Goal: Task Accomplishment & Management: Manage account settings

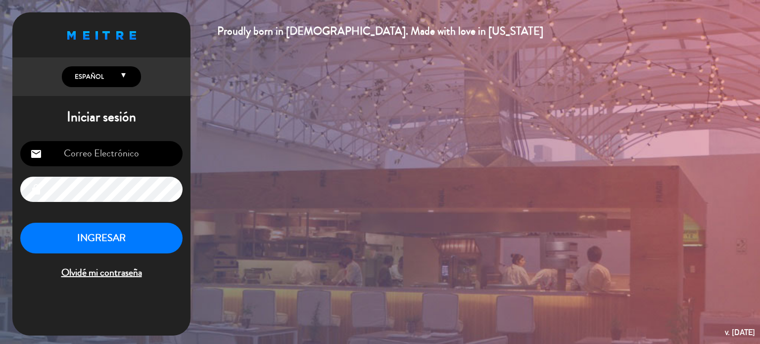
type input "[EMAIL_ADDRESS][DOMAIN_NAME]"
click at [103, 239] on button "INGRESAR" at bounding box center [101, 238] width 162 height 31
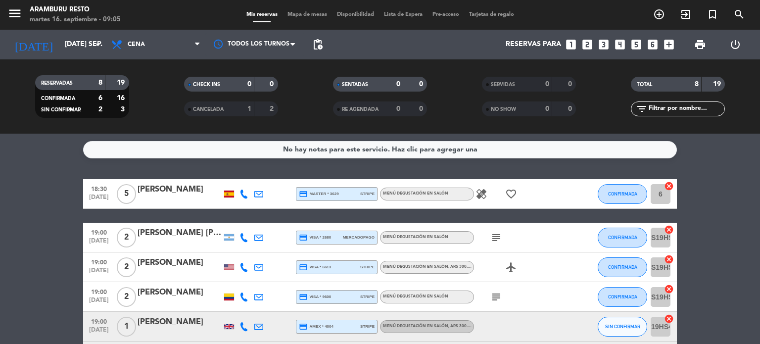
click at [494, 294] on icon "subject" at bounding box center [496, 297] width 12 height 12
click at [259, 295] on icon at bounding box center [258, 296] width 9 height 9
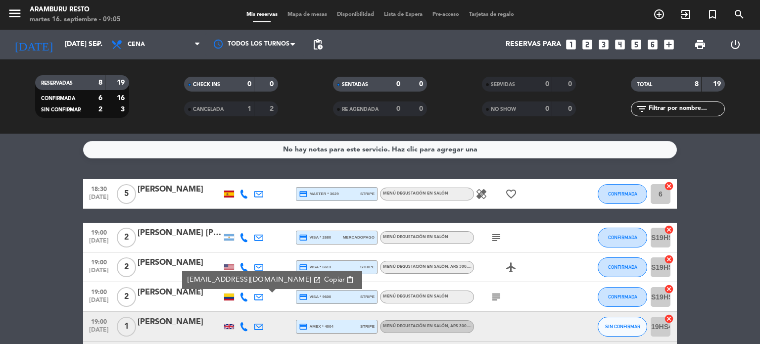
click at [247, 296] on icon at bounding box center [243, 296] width 9 height 9
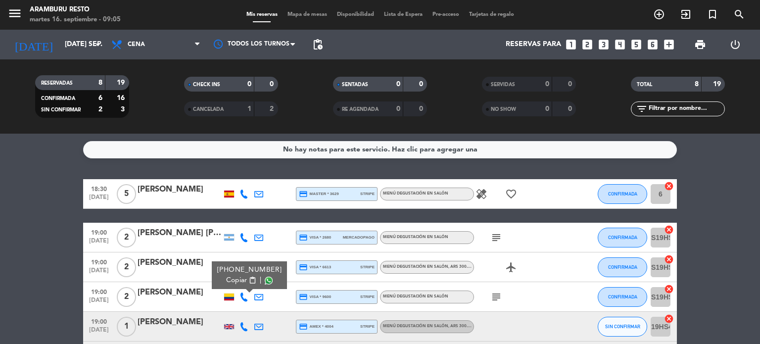
click at [229, 295] on div at bounding box center [229, 296] width 10 height 7
click at [38, 190] on bookings-row "18:30 [DATE] 5 [PERSON_NAME] credit_card master * 3629 stripe Menú degustación …" at bounding box center [380, 318] width 760 height 279
click at [96, 191] on span "18:30" at bounding box center [99, 188] width 25 height 11
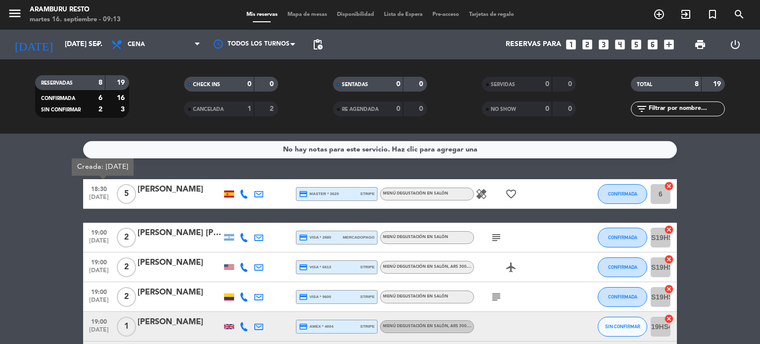
click at [244, 195] on icon at bounding box center [243, 193] width 9 height 9
click at [234, 180] on span "Copiar" at bounding box center [238, 177] width 21 height 10
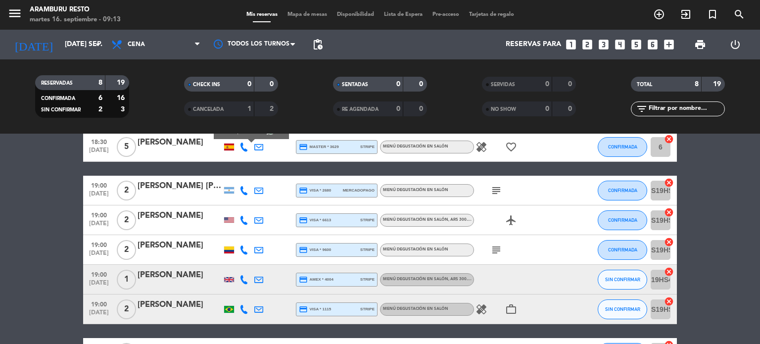
scroll to position [49, 0]
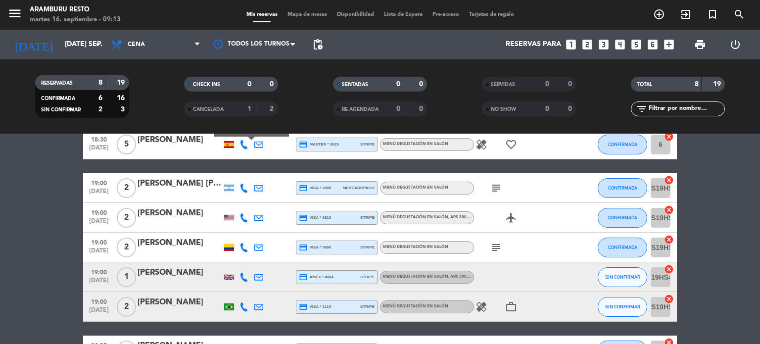
click at [245, 184] on icon at bounding box center [243, 188] width 9 height 9
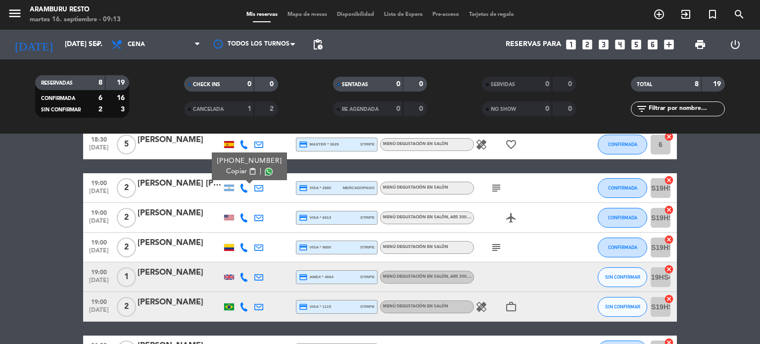
click at [239, 169] on span "Copiar" at bounding box center [236, 171] width 21 height 10
click at [241, 217] on icon at bounding box center [243, 217] width 9 height 9
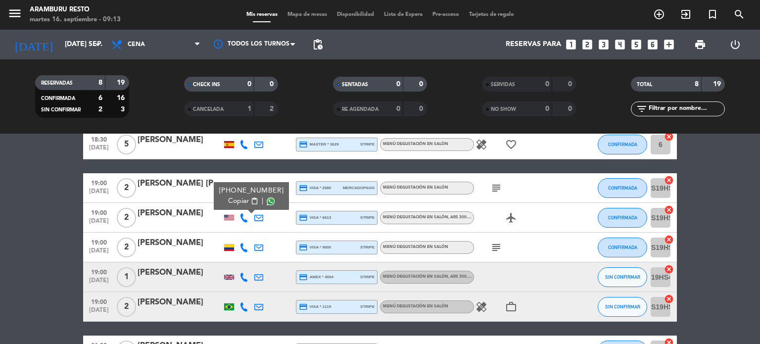
click at [239, 202] on span "Copiar" at bounding box center [238, 201] width 21 height 10
click at [3, 259] on bookings-row "18:30 [DATE] 5 [PERSON_NAME] credit_card master * 3629 stripe Menú degustación …" at bounding box center [380, 269] width 760 height 279
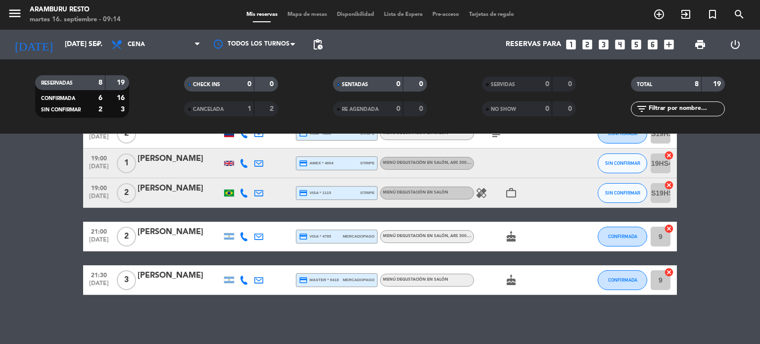
scroll to position [0, 0]
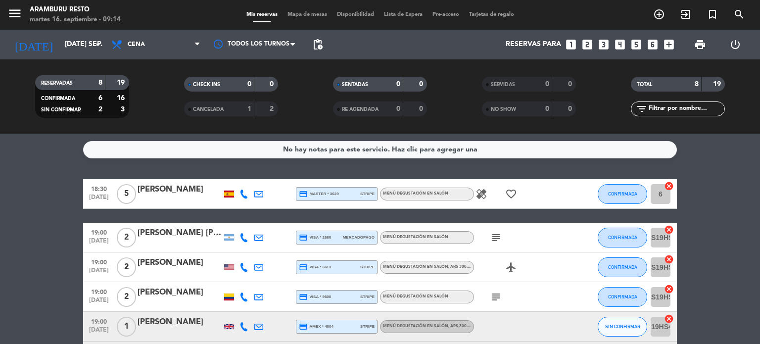
click at [245, 190] on icon at bounding box center [243, 193] width 9 height 9
click at [239, 180] on span "Copiar" at bounding box center [238, 177] width 21 height 10
click at [485, 191] on icon "healing" at bounding box center [481, 194] width 12 height 12
click at [90, 201] on span "[DATE]" at bounding box center [99, 199] width 25 height 11
click at [483, 189] on icon "healing" at bounding box center [481, 194] width 12 height 12
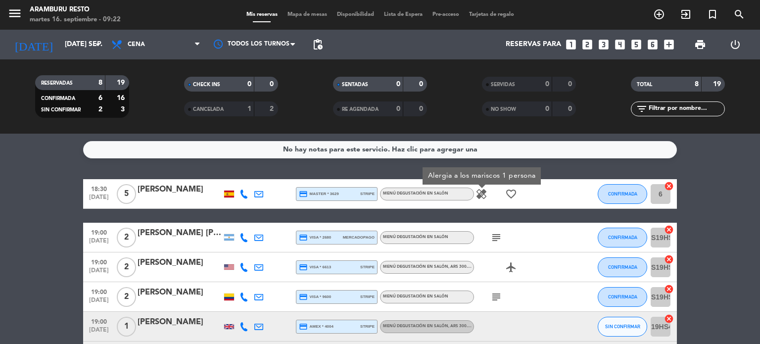
click at [247, 236] on icon at bounding box center [243, 237] width 9 height 9
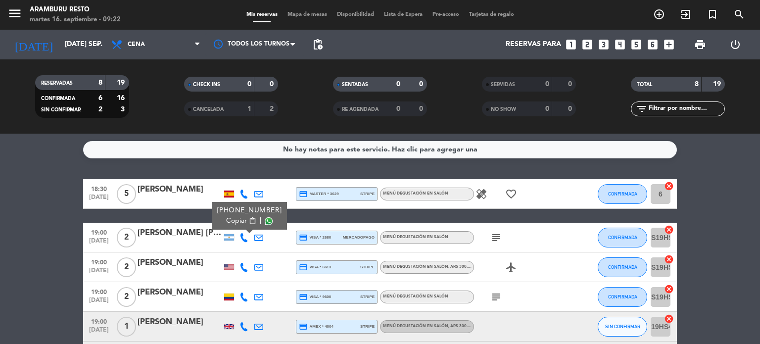
click at [242, 220] on button "Copiar content_paste" at bounding box center [241, 221] width 30 height 10
drag, startPoint x: 514, startPoint y: 236, endPoint x: 507, endPoint y: 237, distance: 7.0
click at [509, 237] on div "subject" at bounding box center [518, 237] width 89 height 29
click at [498, 234] on icon "subject" at bounding box center [496, 238] width 12 height 12
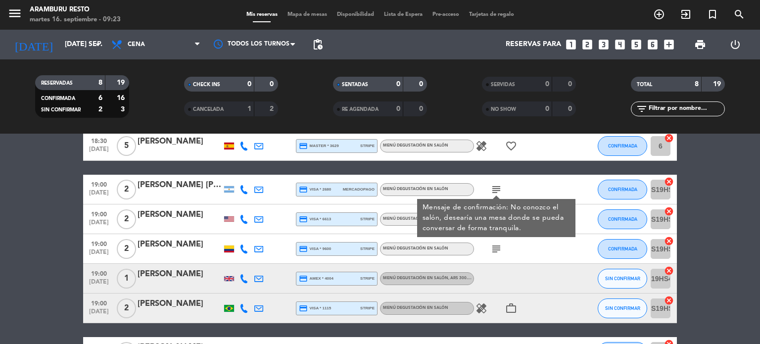
scroll to position [49, 0]
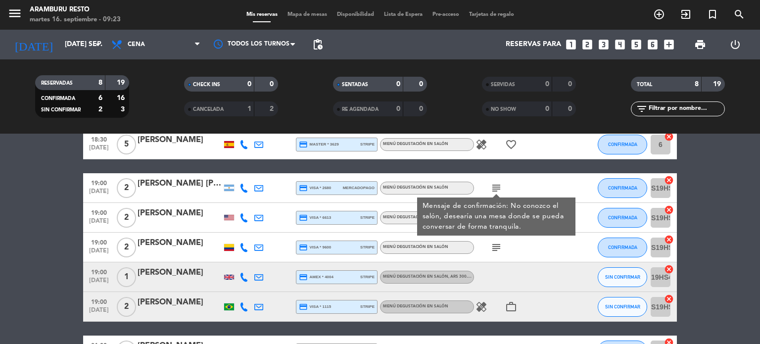
click at [102, 190] on span "[DATE]" at bounding box center [99, 193] width 25 height 11
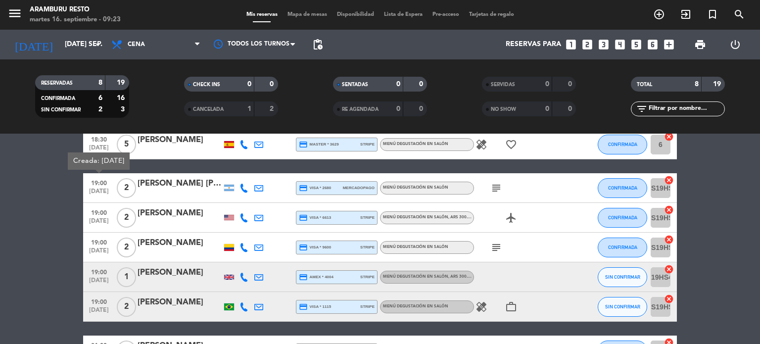
click at [493, 185] on icon "subject" at bounding box center [496, 188] width 12 height 12
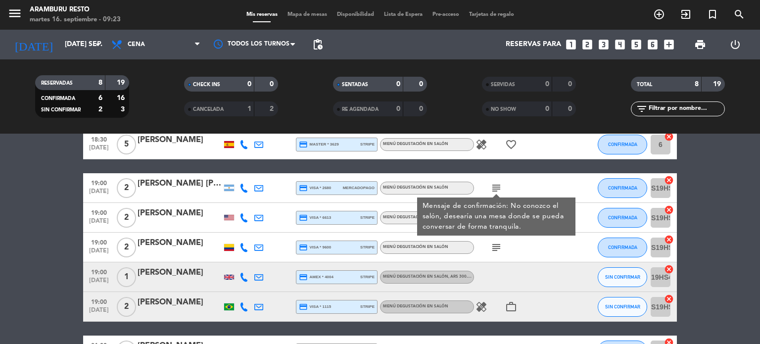
click at [249, 217] on div at bounding box center [243, 217] width 15 height 29
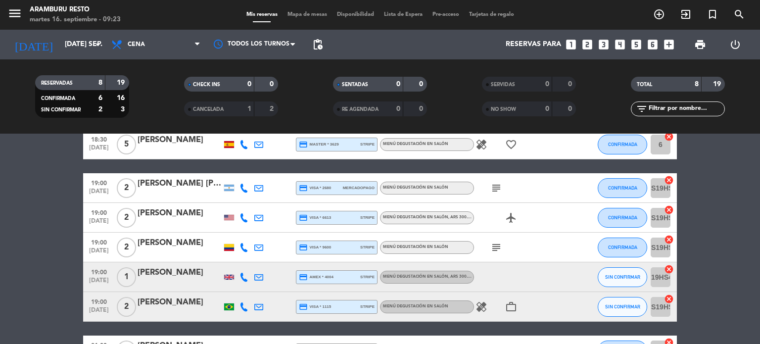
click at [243, 217] on icon at bounding box center [243, 217] width 9 height 9
click at [237, 199] on span "Copiar" at bounding box center [238, 201] width 21 height 10
click at [239, 245] on icon at bounding box center [243, 247] width 9 height 9
click at [239, 235] on span "Copiar" at bounding box center [236, 231] width 21 height 10
drag, startPoint x: 502, startPoint y: 247, endPoint x: 493, endPoint y: 246, distance: 9.0
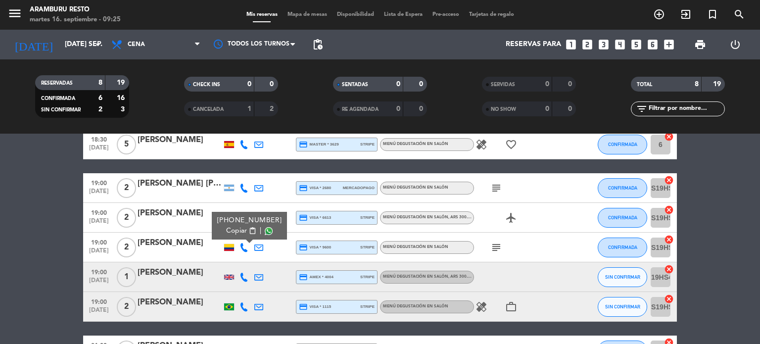
click at [500, 247] on span "subject" at bounding box center [496, 247] width 15 height 12
click at [493, 246] on icon "subject" at bounding box center [496, 247] width 12 height 12
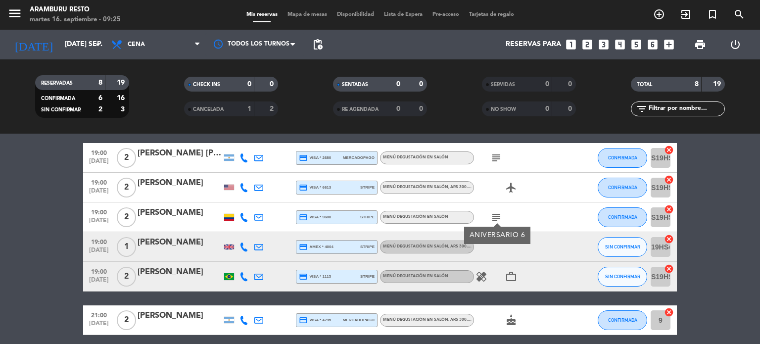
scroll to position [148, 0]
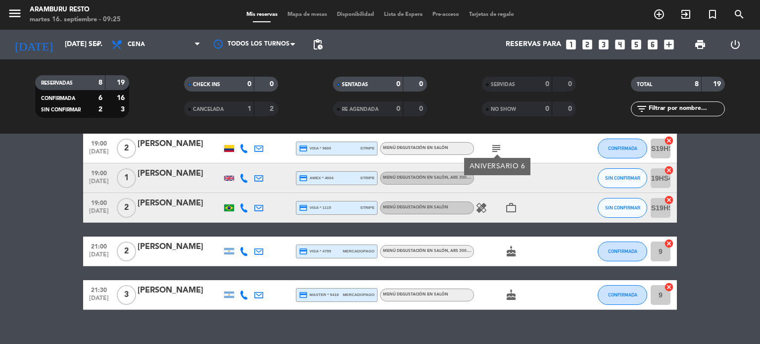
click at [244, 180] on icon at bounding box center [243, 178] width 9 height 9
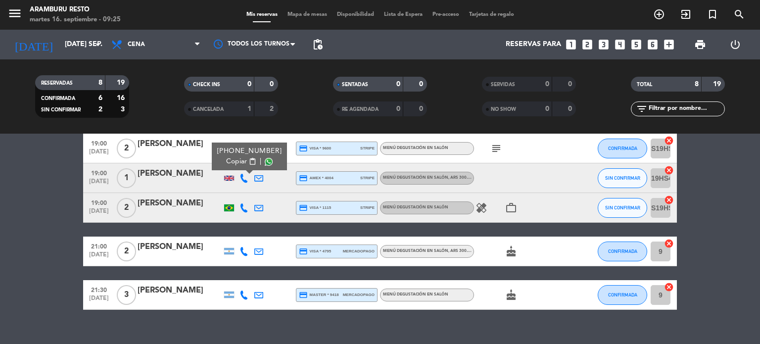
click at [242, 164] on button "Copiar content_paste" at bounding box center [241, 161] width 30 height 10
click at [258, 176] on icon at bounding box center [258, 178] width 9 height 9
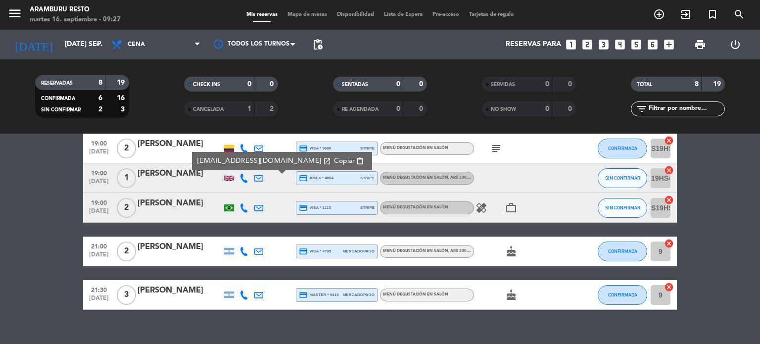
click at [100, 179] on span "[DATE]" at bounding box center [99, 183] width 25 height 11
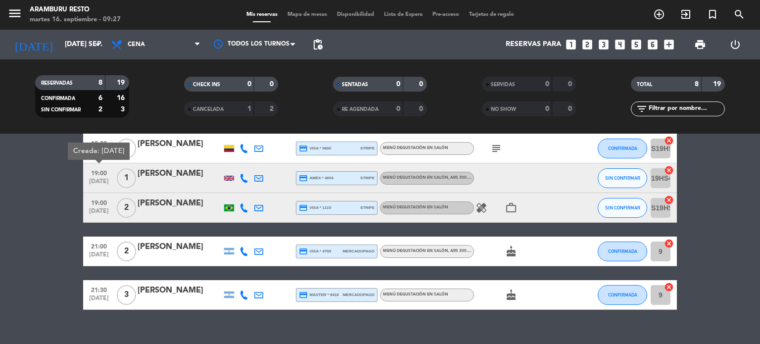
click at [483, 204] on icon "healing" at bounding box center [481, 208] width 12 height 12
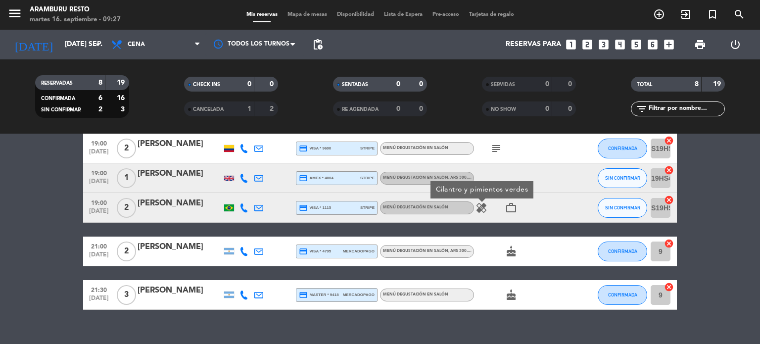
click at [245, 210] on icon at bounding box center [243, 207] width 9 height 9
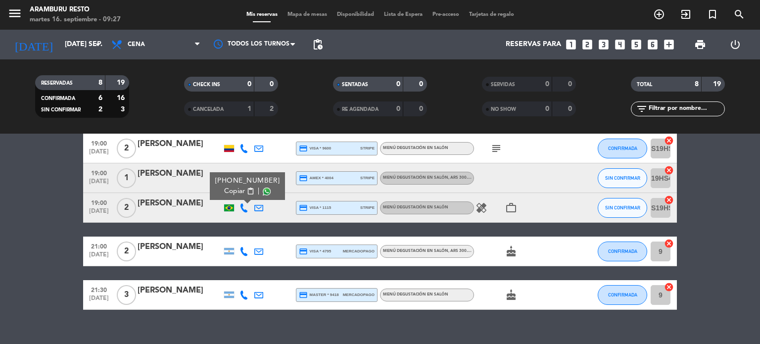
click at [237, 192] on span "Copiar" at bounding box center [234, 191] width 21 height 10
click at [104, 205] on span "19:00" at bounding box center [99, 201] width 25 height 11
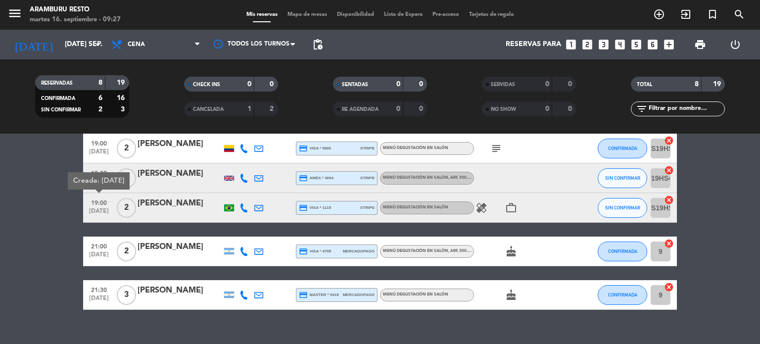
click at [481, 207] on icon "healing" at bounding box center [481, 208] width 12 height 12
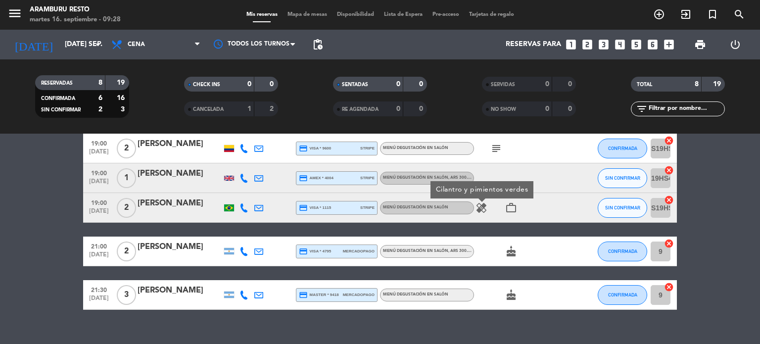
click at [241, 251] on icon at bounding box center [243, 251] width 9 height 9
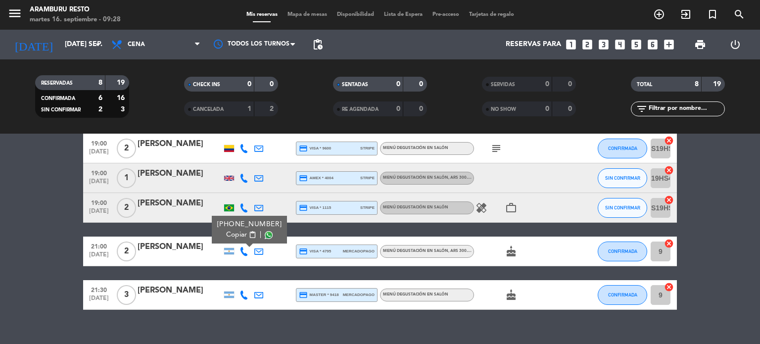
click at [238, 235] on span "Copiar" at bounding box center [236, 235] width 21 height 10
click at [244, 292] on icon at bounding box center [243, 294] width 9 height 9
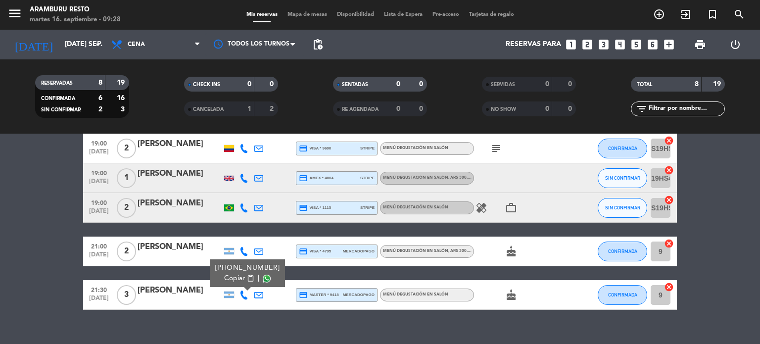
click at [238, 277] on span "Copiar" at bounding box center [234, 278] width 21 height 10
drag, startPoint x: 31, startPoint y: 241, endPoint x: 36, endPoint y: 239, distance: 5.8
click at [31, 241] on bookings-row "18:30 [DATE] 5 [PERSON_NAME] credit_card master * 3629 stripe Menú degustación …" at bounding box center [380, 170] width 760 height 279
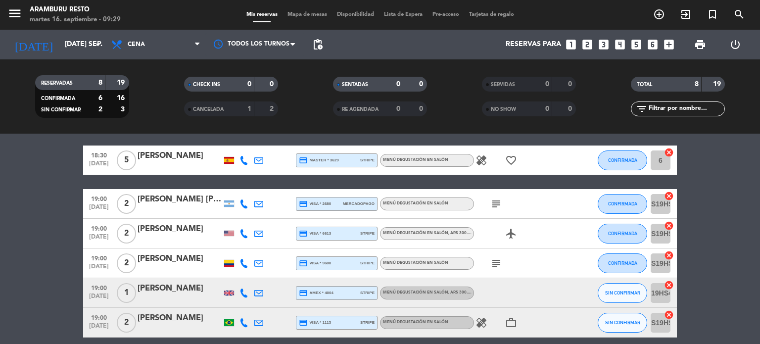
scroll to position [0, 0]
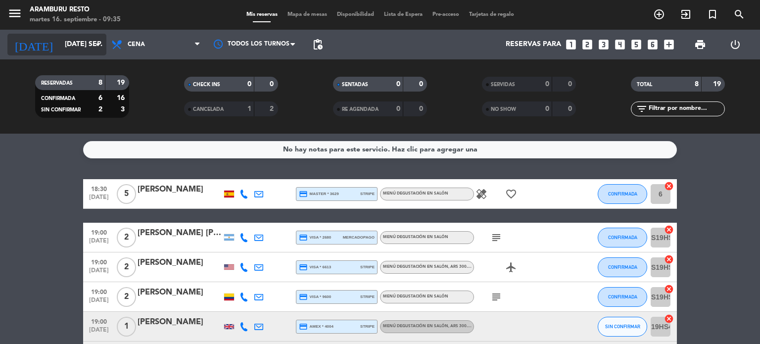
click at [60, 44] on input "[DATE] sep." at bounding box center [107, 45] width 94 height 18
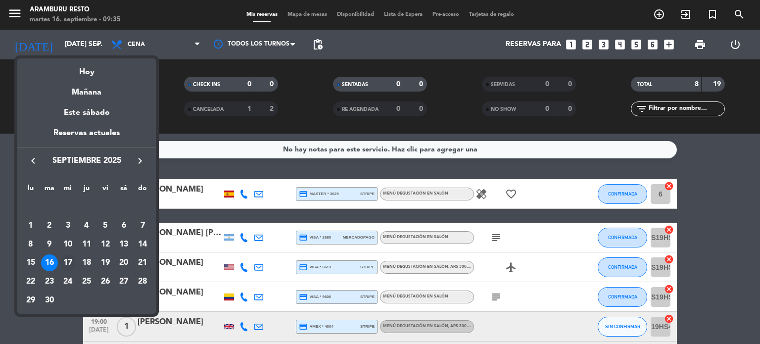
click at [69, 260] on div "17" at bounding box center [67, 262] width 17 height 17
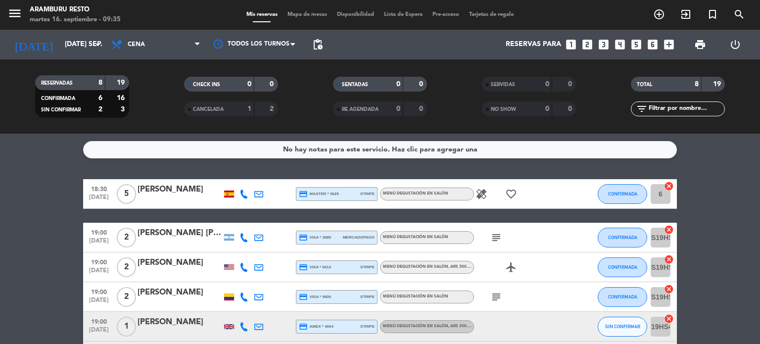
type input "mié. [DATE]"
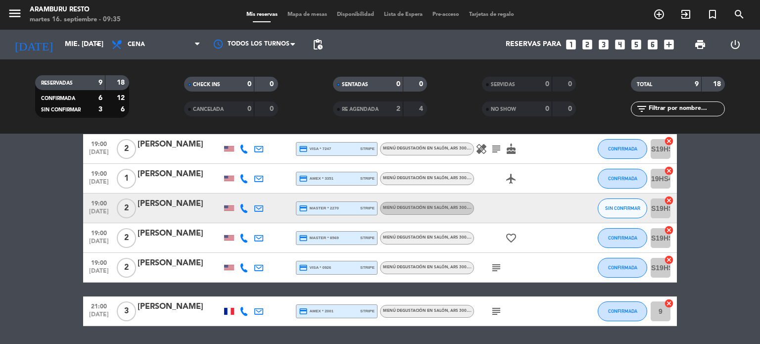
scroll to position [148, 0]
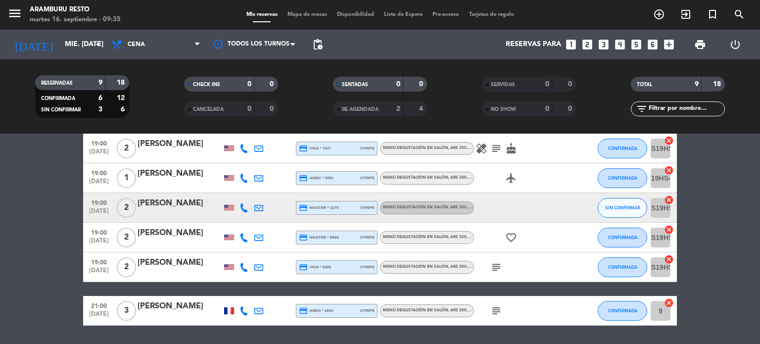
click at [162, 208] on div "[PERSON_NAME]" at bounding box center [180, 203] width 84 height 13
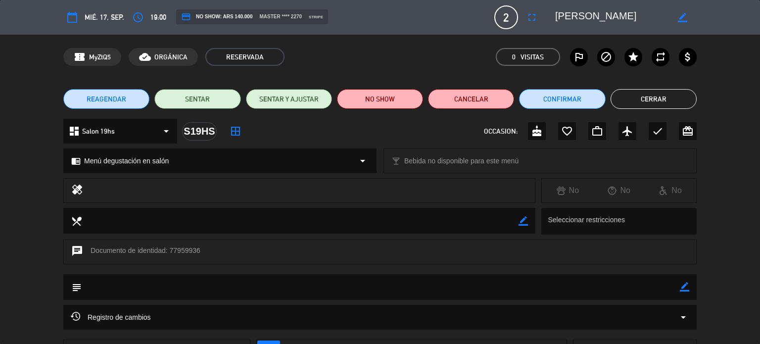
click at [678, 284] on textarea at bounding box center [381, 286] width 598 height 25
click at [683, 286] on icon "border_color" at bounding box center [684, 286] width 9 height 9
click at [653, 286] on textarea at bounding box center [381, 286] width 598 height 25
type textarea "VIENEN 19.30HS"
click at [686, 285] on icon at bounding box center [684, 286] width 9 height 9
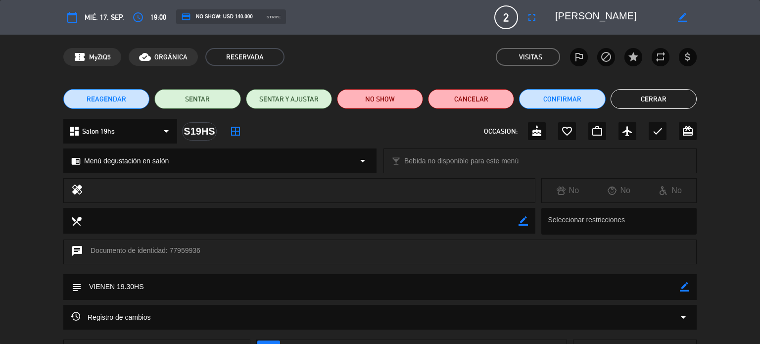
click at [643, 93] on button "Cerrar" at bounding box center [653, 99] width 86 height 20
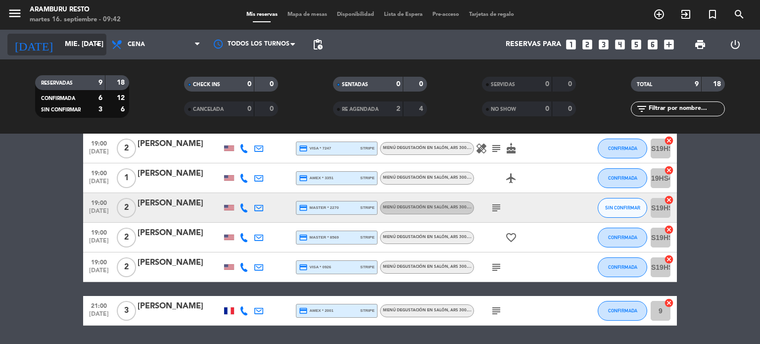
click at [60, 46] on input "mié. [DATE]" at bounding box center [107, 45] width 94 height 18
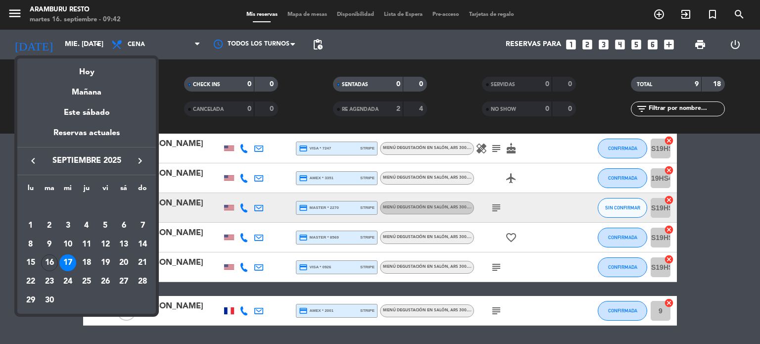
click at [139, 162] on icon "keyboard_arrow_right" at bounding box center [140, 161] width 12 height 12
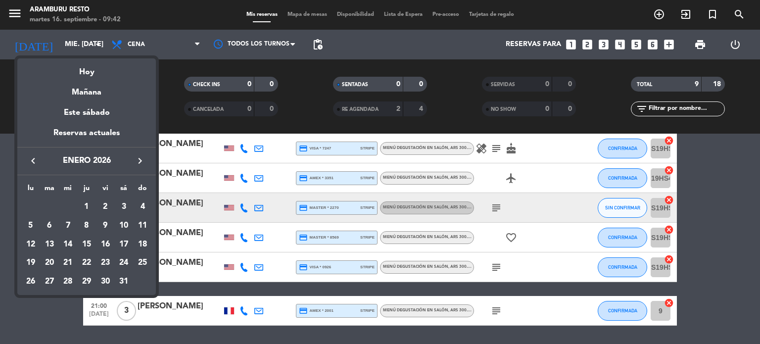
click at [35, 164] on icon "keyboard_arrow_left" at bounding box center [33, 161] width 12 height 12
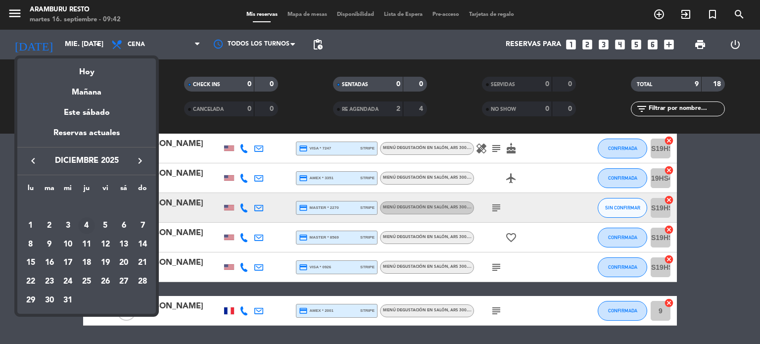
click at [84, 223] on div "4" at bounding box center [86, 225] width 17 height 17
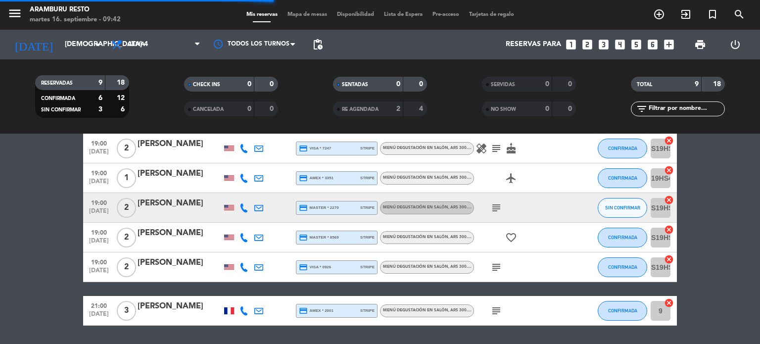
scroll to position [0, 0]
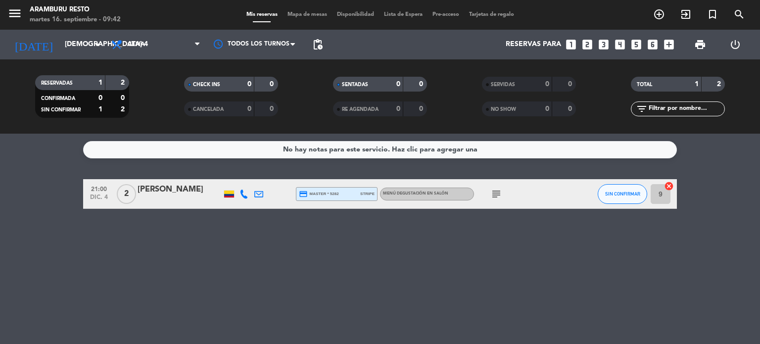
click at [497, 198] on icon "subject" at bounding box center [496, 194] width 12 height 12
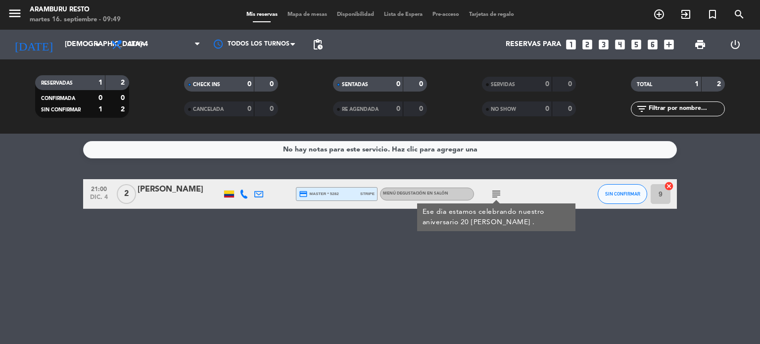
click at [60, 56] on div "[DATE] [DEMOGRAPHIC_DATA] 4 dic. arrow_drop_down" at bounding box center [56, 45] width 99 height 30
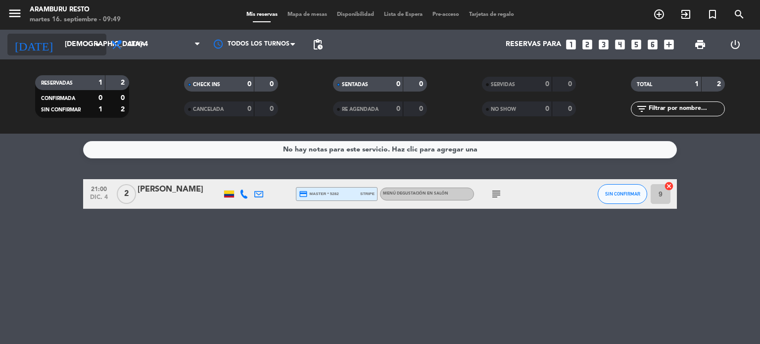
click at [66, 48] on input "[DEMOGRAPHIC_DATA] 4 dic." at bounding box center [107, 45] width 94 height 18
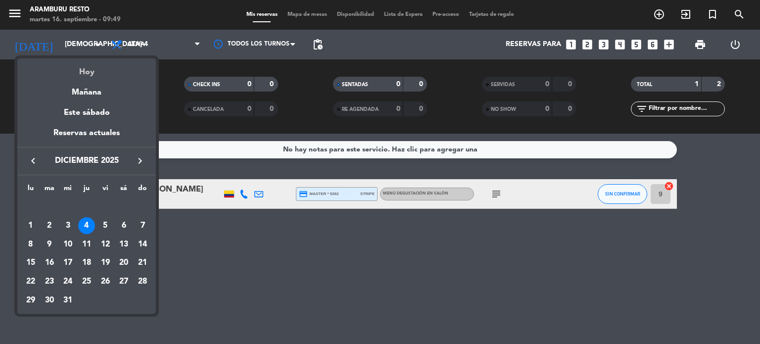
click at [87, 73] on div "Hoy" at bounding box center [86, 68] width 139 height 20
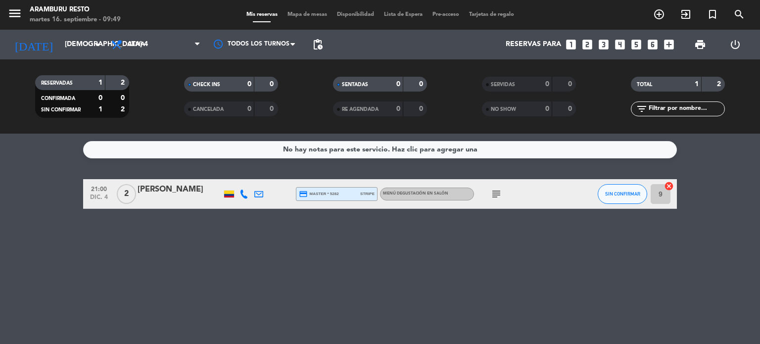
type input "[DATE] sep."
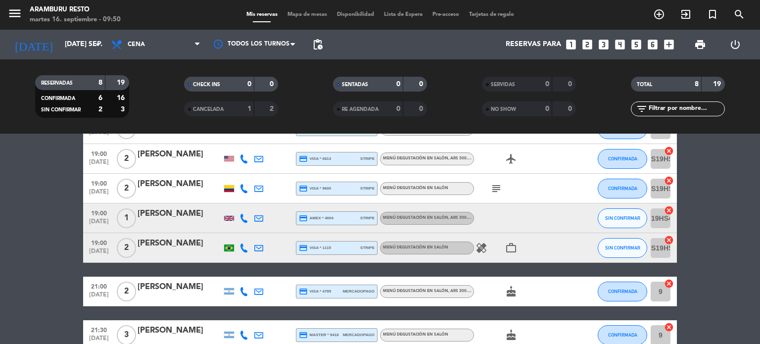
scroll to position [148, 0]
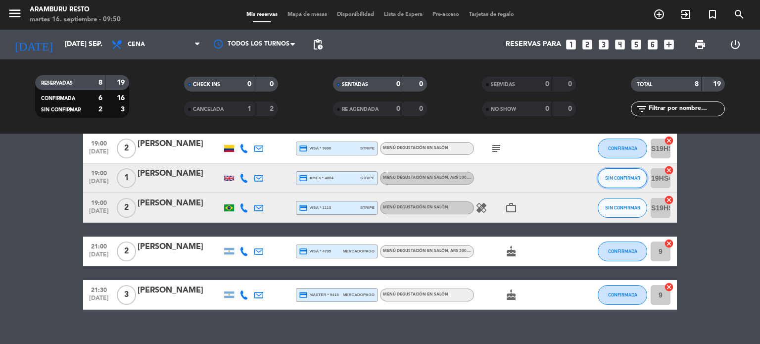
click at [622, 180] on span "SIN CONFIRMAR" at bounding box center [622, 177] width 35 height 5
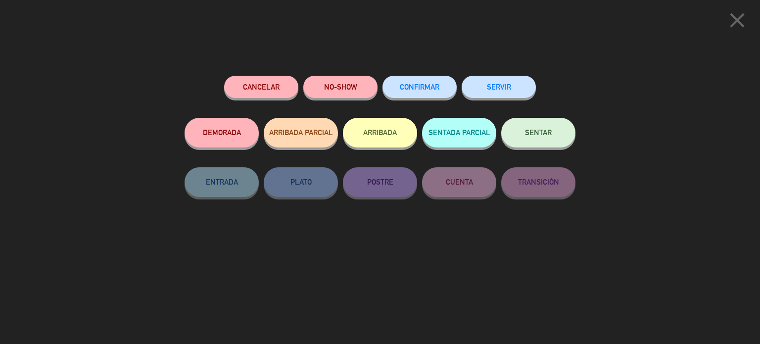
click at [425, 86] on span "CONFIRMAR" at bounding box center [420, 87] width 40 height 8
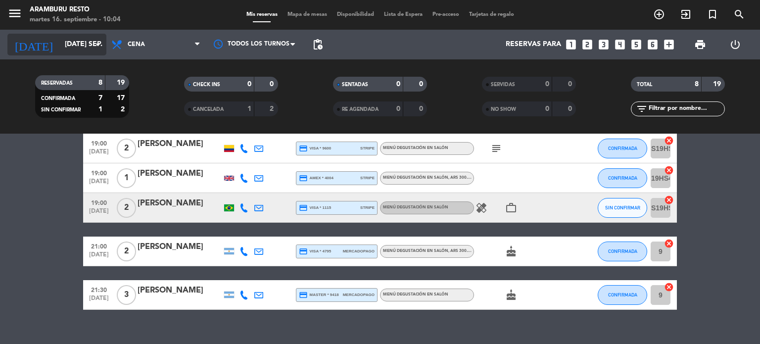
click at [62, 43] on input "[DATE] sep." at bounding box center [107, 45] width 94 height 18
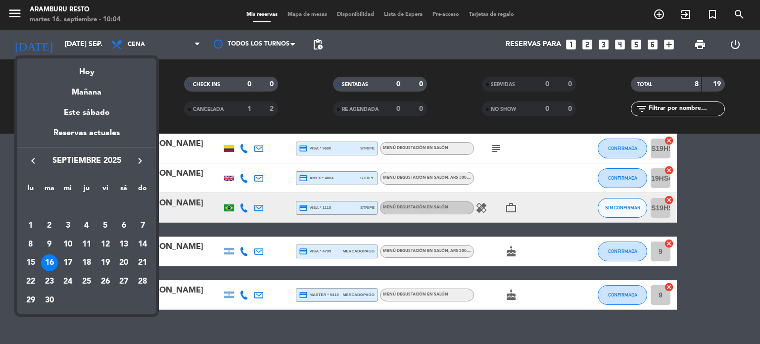
click at [69, 267] on div "17" at bounding box center [67, 262] width 17 height 17
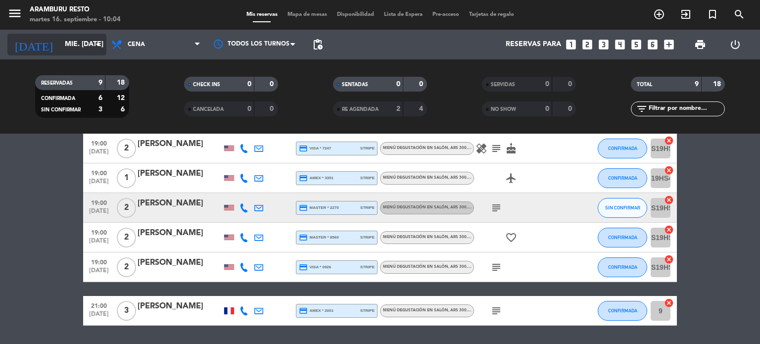
click at [60, 46] on input "mié. [DATE]" at bounding box center [107, 45] width 94 height 18
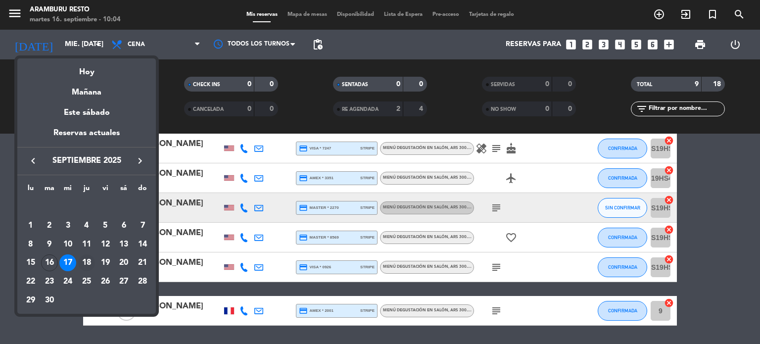
click at [85, 267] on div "18" at bounding box center [86, 262] width 17 height 17
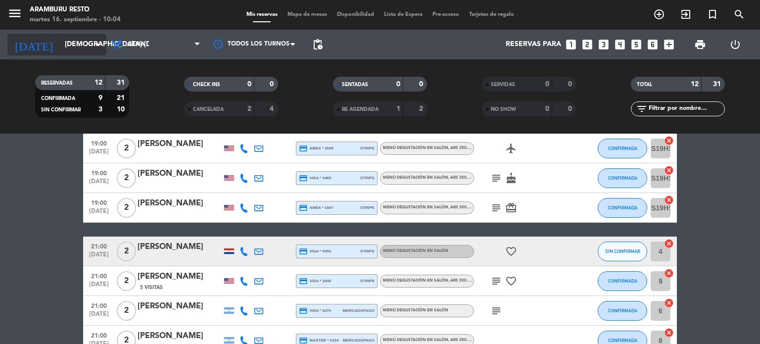
click at [62, 46] on input "[DEMOGRAPHIC_DATA] [DATE]" at bounding box center [107, 45] width 94 height 18
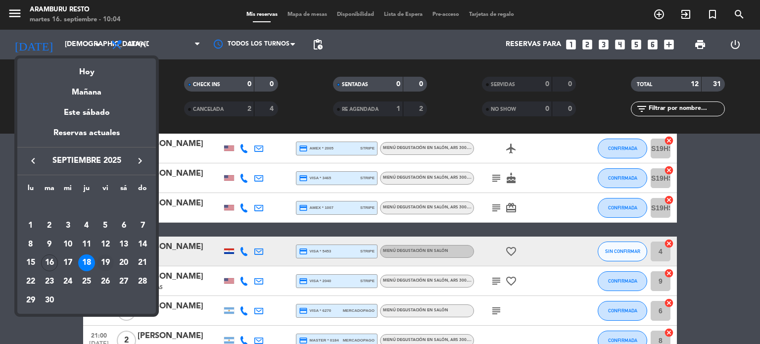
click at [103, 257] on div "19" at bounding box center [105, 262] width 17 height 17
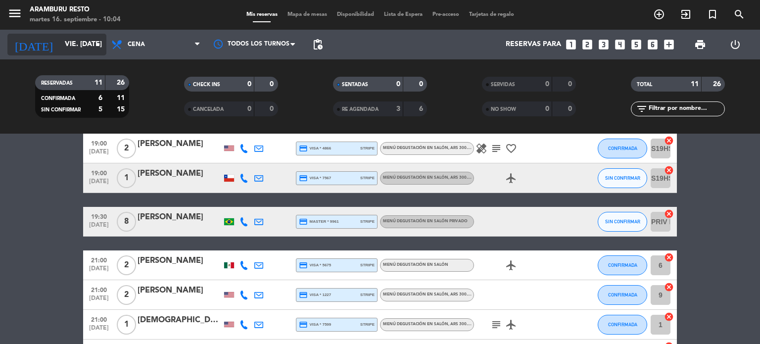
click at [76, 41] on input "vie. [DATE]" at bounding box center [107, 45] width 94 height 18
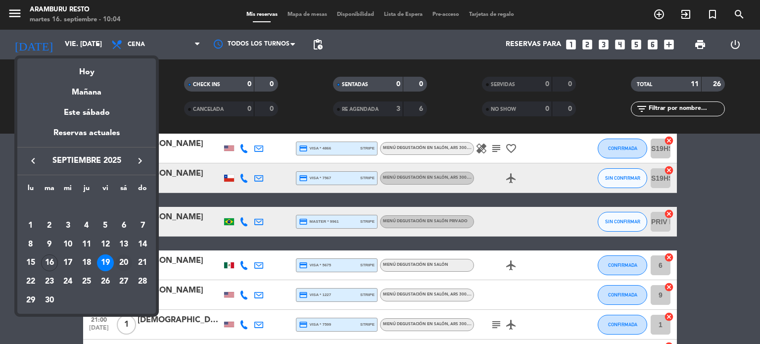
click at [128, 258] on div "20" at bounding box center [123, 262] width 17 height 17
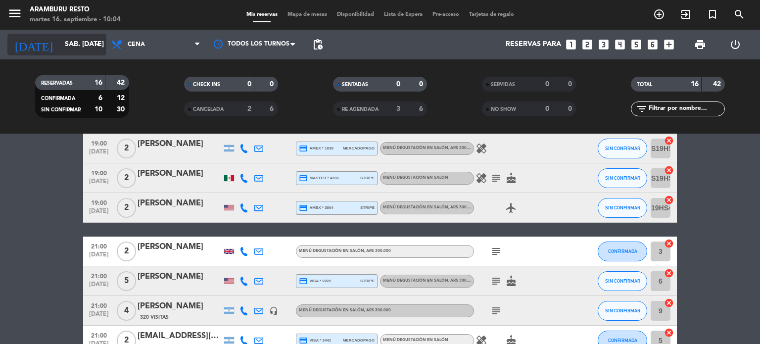
click at [67, 46] on input "sáb. [DATE]" at bounding box center [107, 45] width 94 height 18
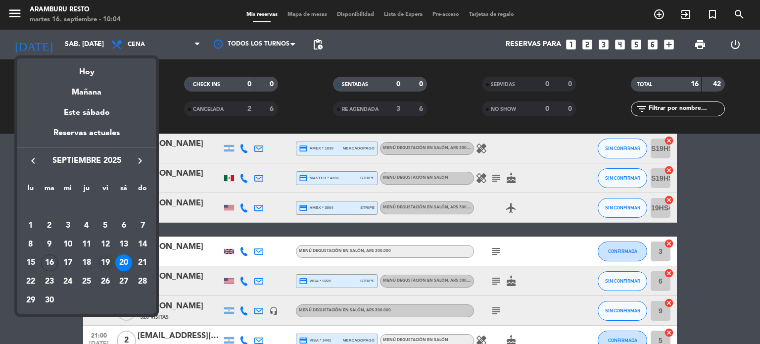
click at [107, 262] on div "19" at bounding box center [105, 262] width 17 height 17
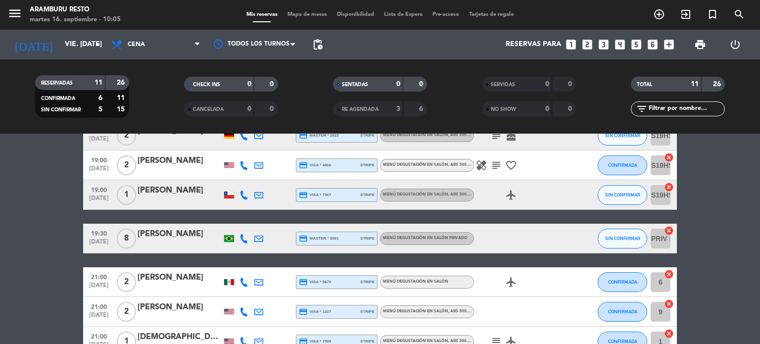
scroll to position [252, 0]
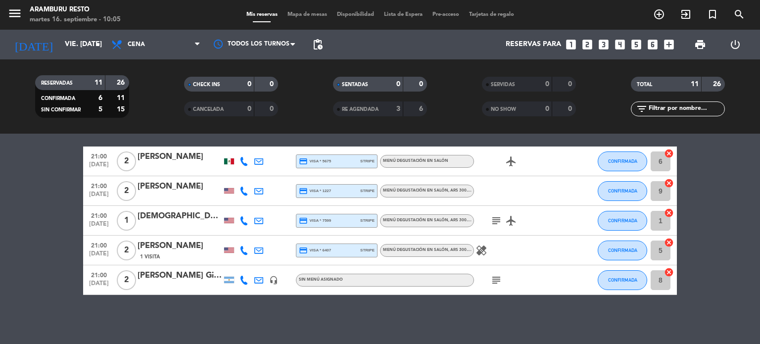
click at [53, 22] on div "martes 16. septiembre - 10:05" at bounding box center [75, 20] width 91 height 10
click at [52, 33] on div "[DATE] vie. [DATE] arrow_drop_down" at bounding box center [56, 45] width 99 height 30
click at [60, 43] on input "vie. [DATE]" at bounding box center [107, 45] width 94 height 18
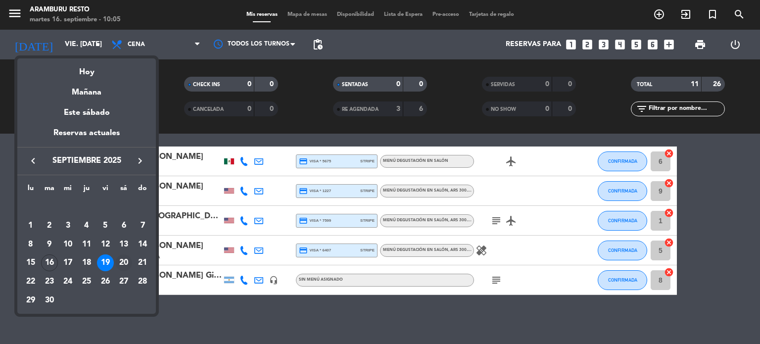
click at [124, 258] on div "20" at bounding box center [123, 262] width 17 height 17
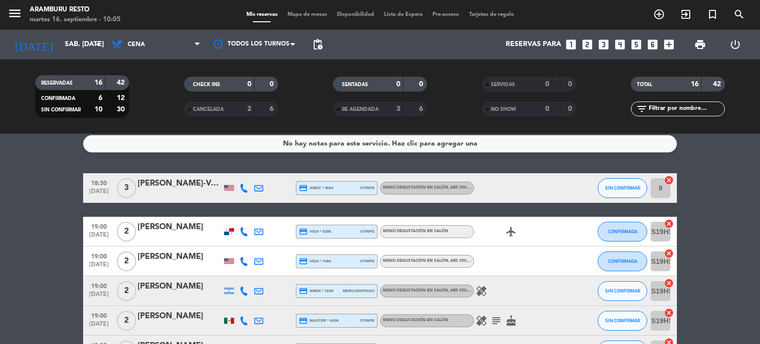
scroll to position [0, 0]
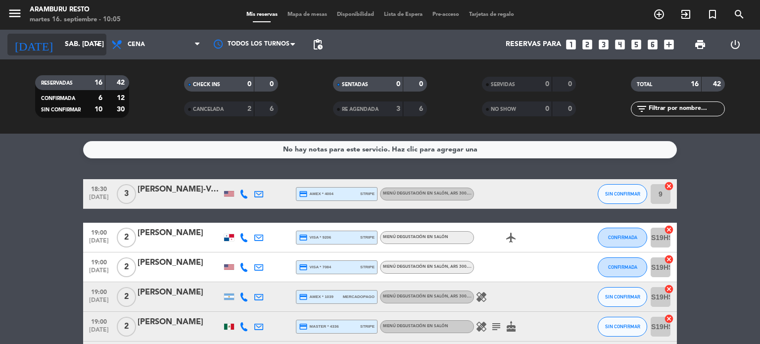
click at [68, 36] on input "sáb. [DATE]" at bounding box center [107, 45] width 94 height 18
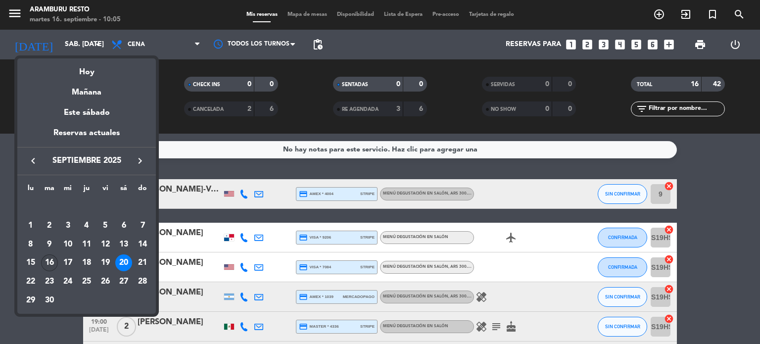
click at [51, 264] on div "16" at bounding box center [49, 262] width 17 height 17
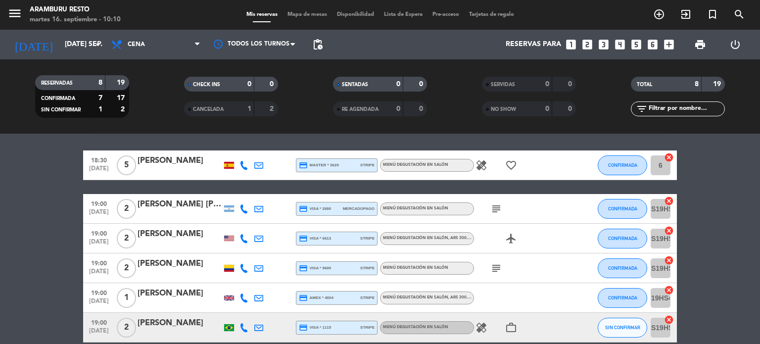
scroll to position [35, 0]
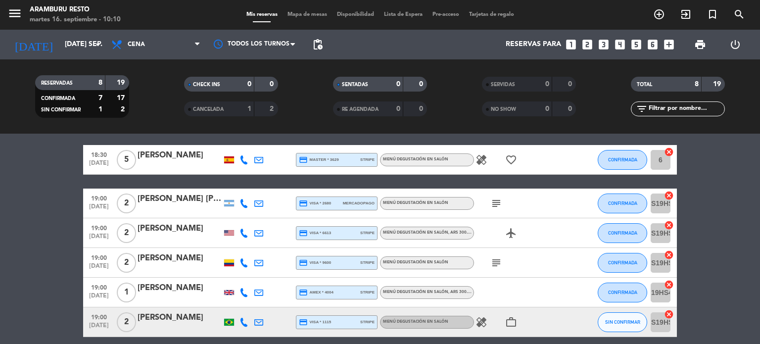
drag, startPoint x: 19, startPoint y: 207, endPoint x: 23, endPoint y: 230, distance: 23.5
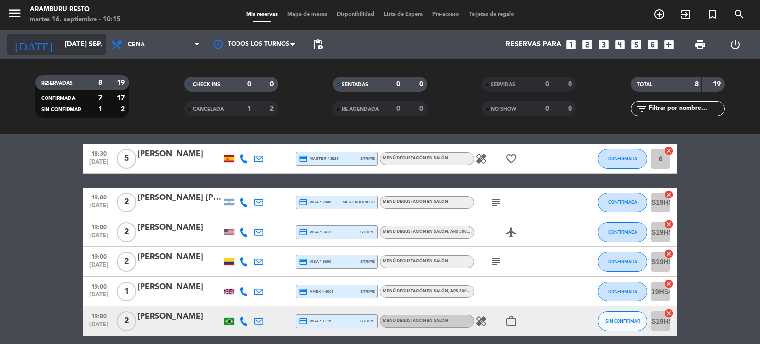
click at [60, 47] on input "[DATE] sep." at bounding box center [107, 45] width 94 height 18
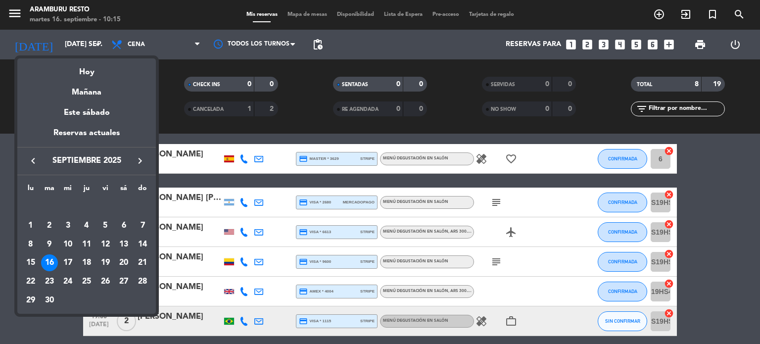
click at [137, 160] on icon "keyboard_arrow_right" at bounding box center [140, 161] width 12 height 12
click at [48, 246] on div "7" at bounding box center [49, 244] width 17 height 17
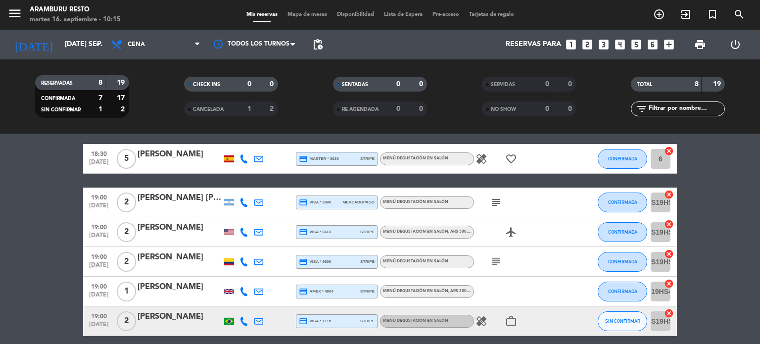
type input "[DATE] oct."
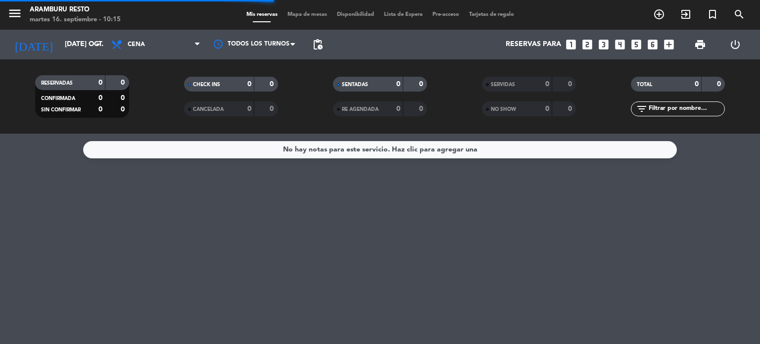
scroll to position [0, 0]
